Goal: Understand site structure: Grasp the organization and layout of the website

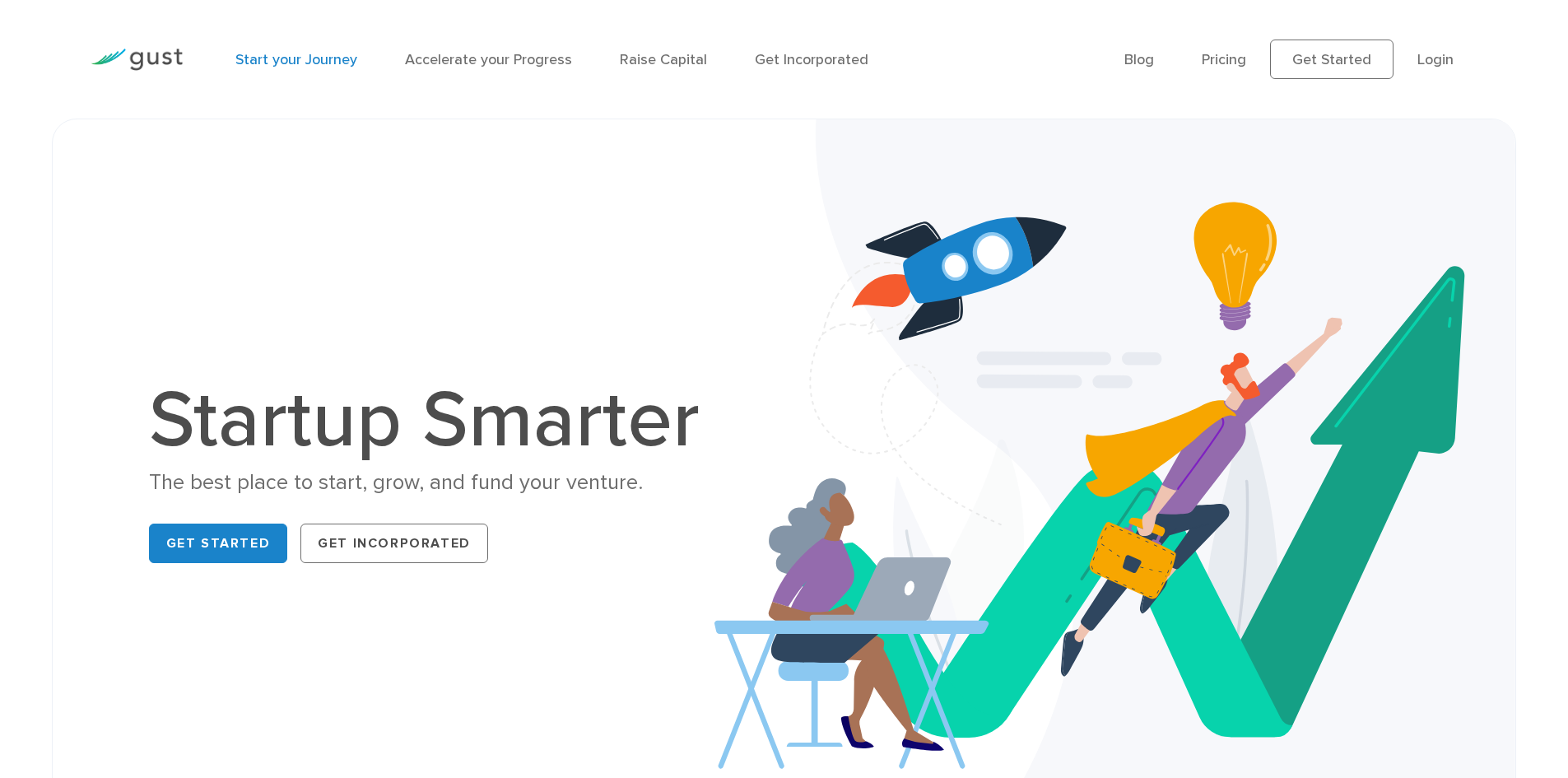
click at [330, 57] on link "Start your Journey" at bounding box center [296, 60] width 121 height 17
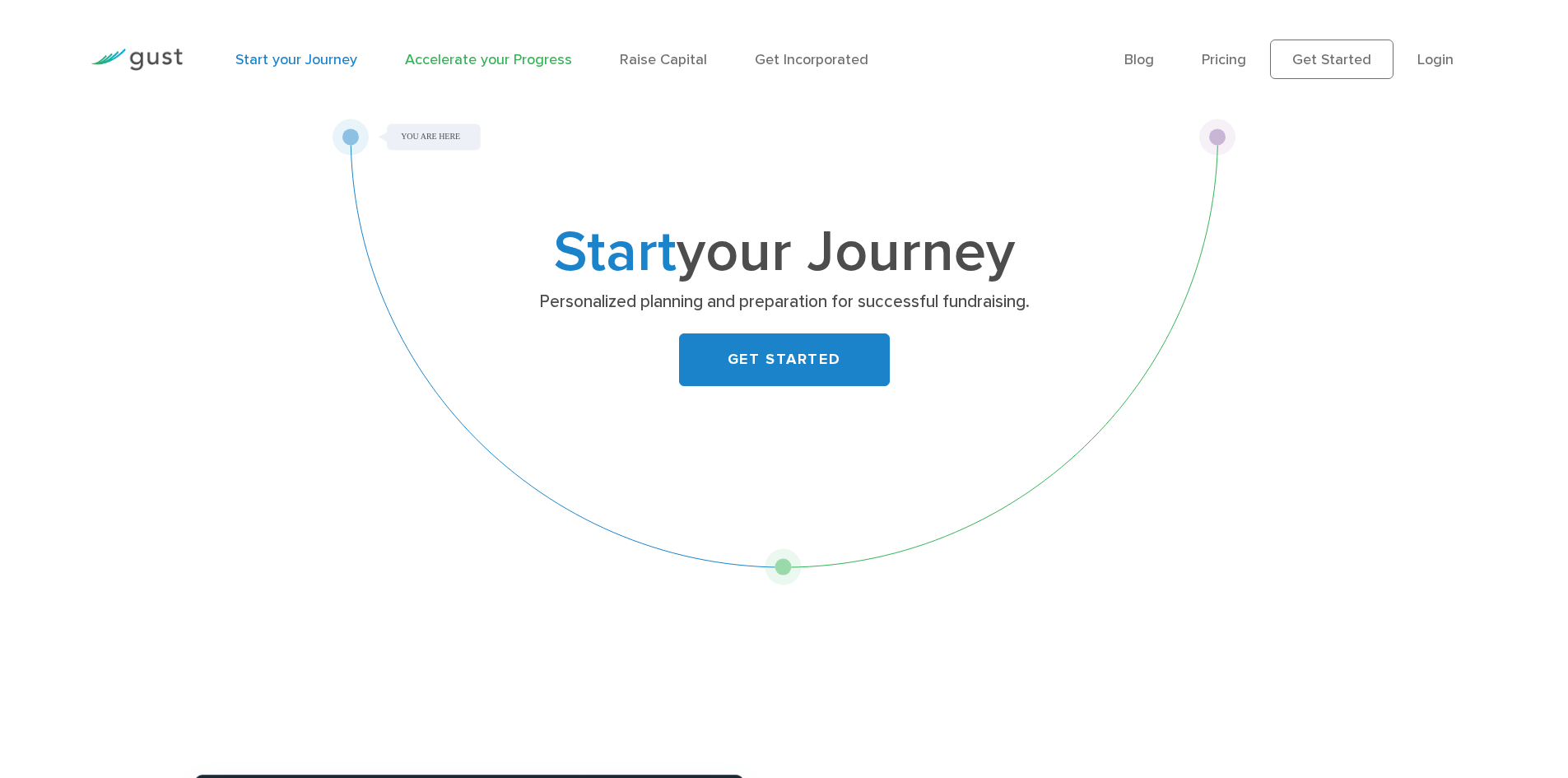
click at [461, 57] on link "Accelerate your Progress" at bounding box center [488, 60] width 167 height 17
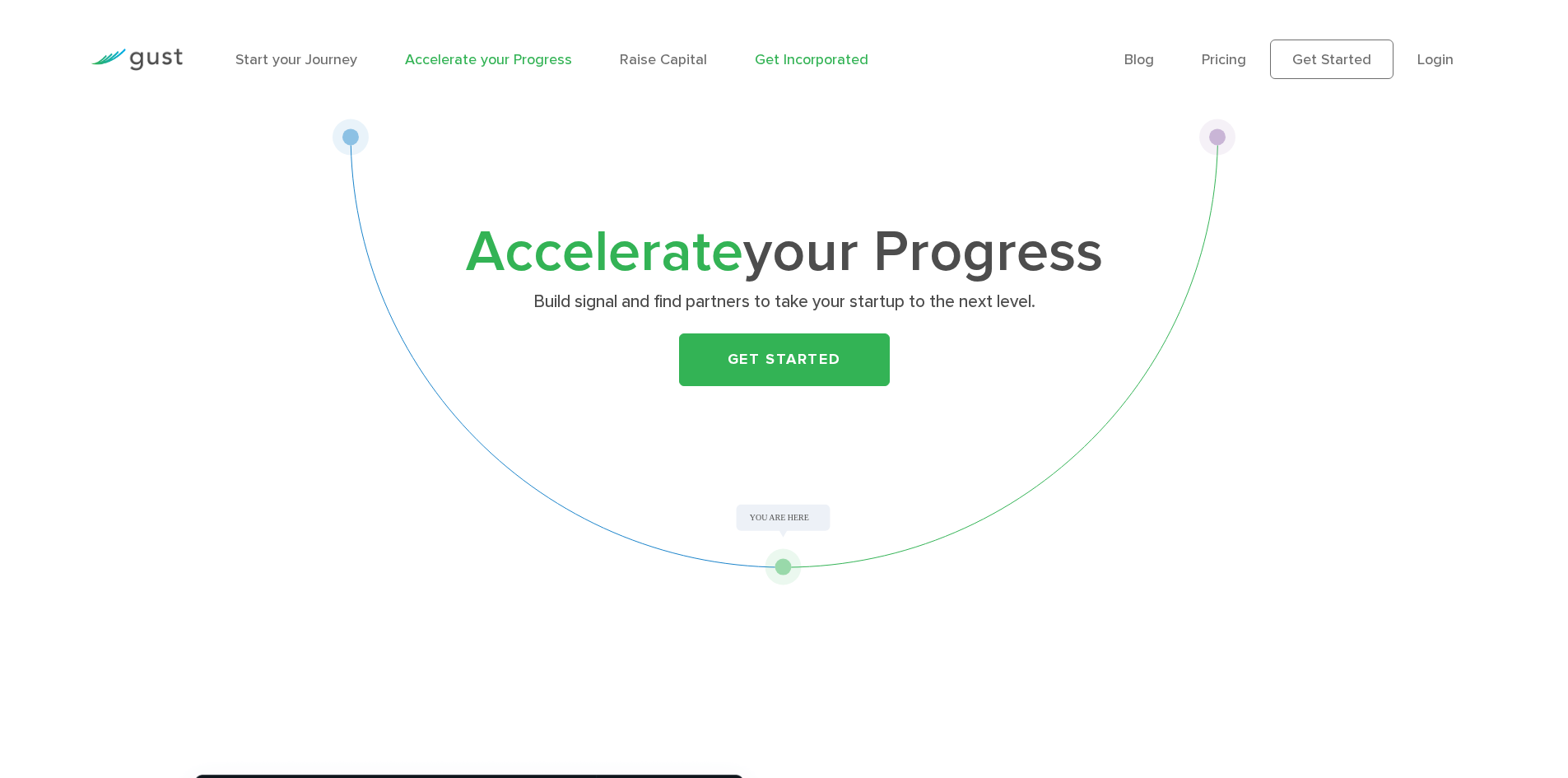
click at [840, 54] on link "Get Incorporated" at bounding box center [811, 60] width 114 height 17
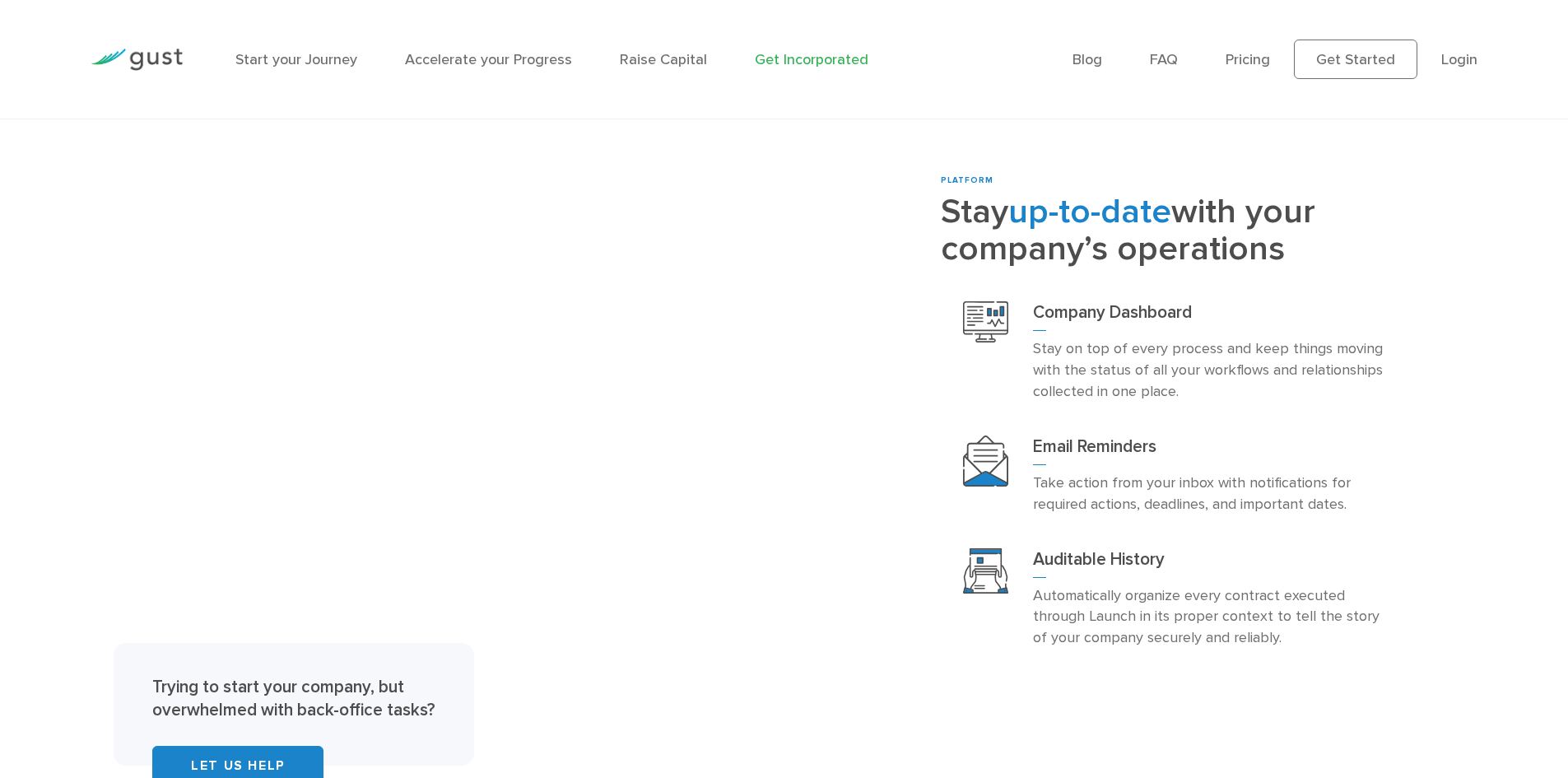
scroll to position [3000, 0]
